Goal: Information Seeking & Learning: Stay updated

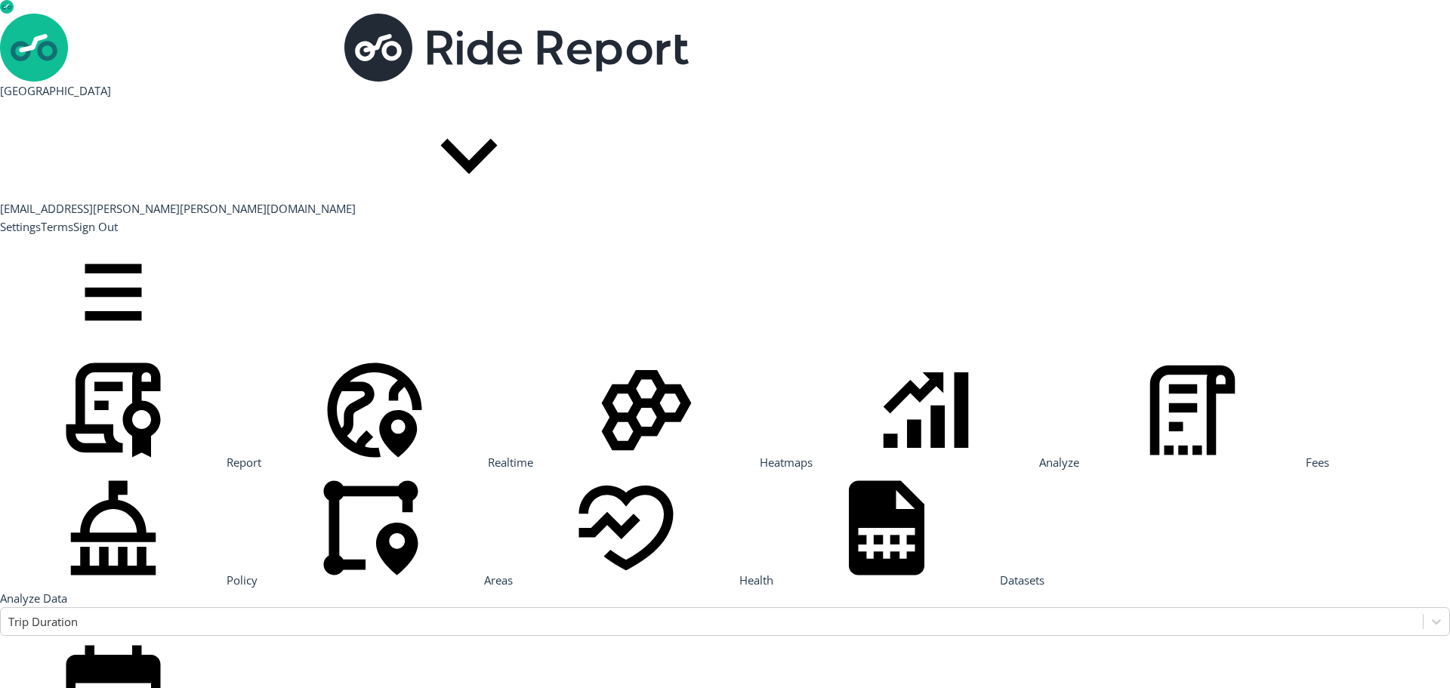
scroll to position [25, 0]
click at [66, 363] on use at bounding box center [113, 410] width 94 height 94
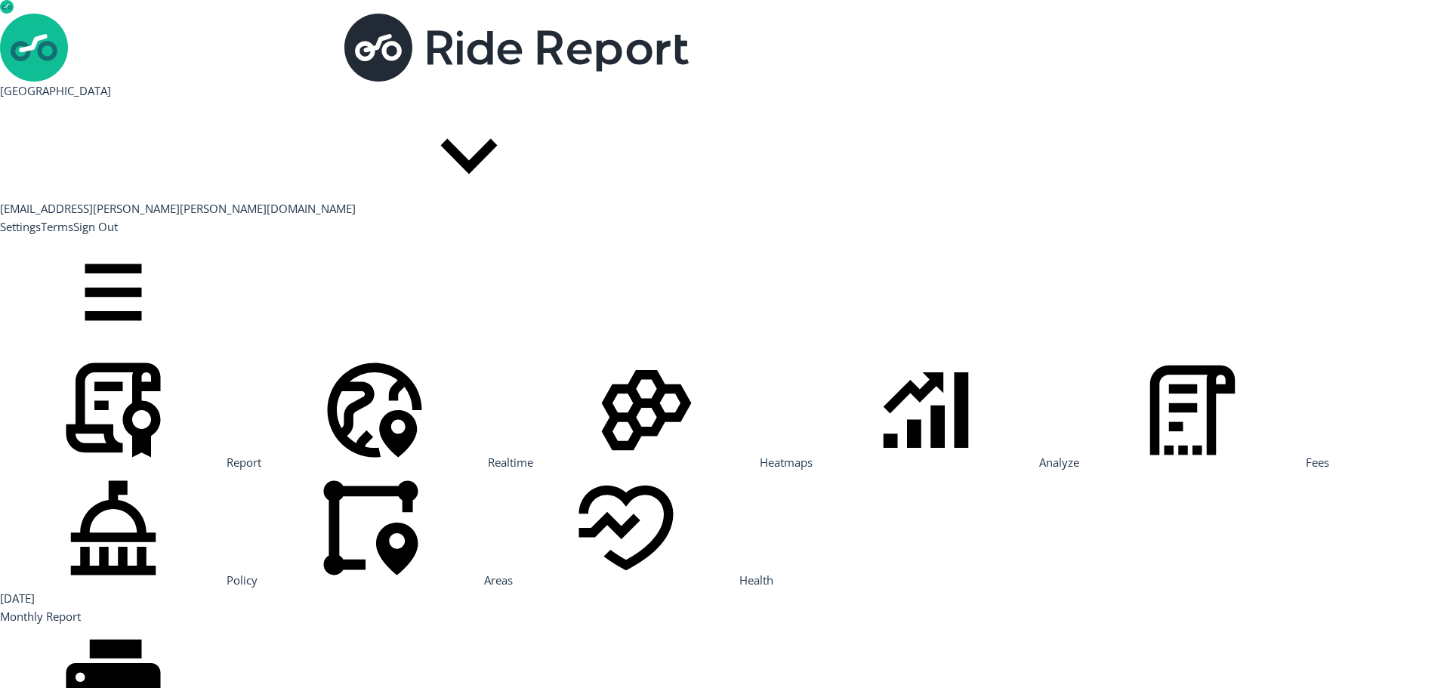
scroll to position [143, 0]
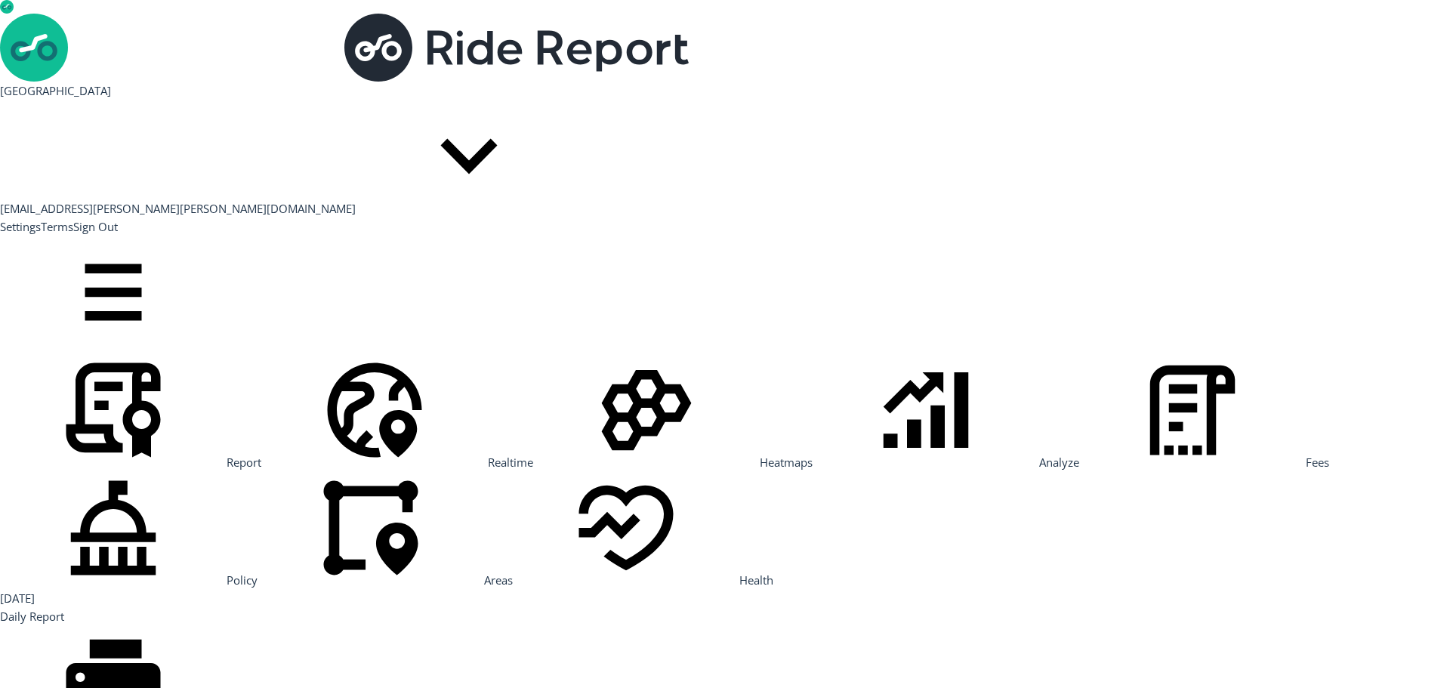
scroll to position [212, 0]
